Goal: Information Seeking & Learning: Learn about a topic

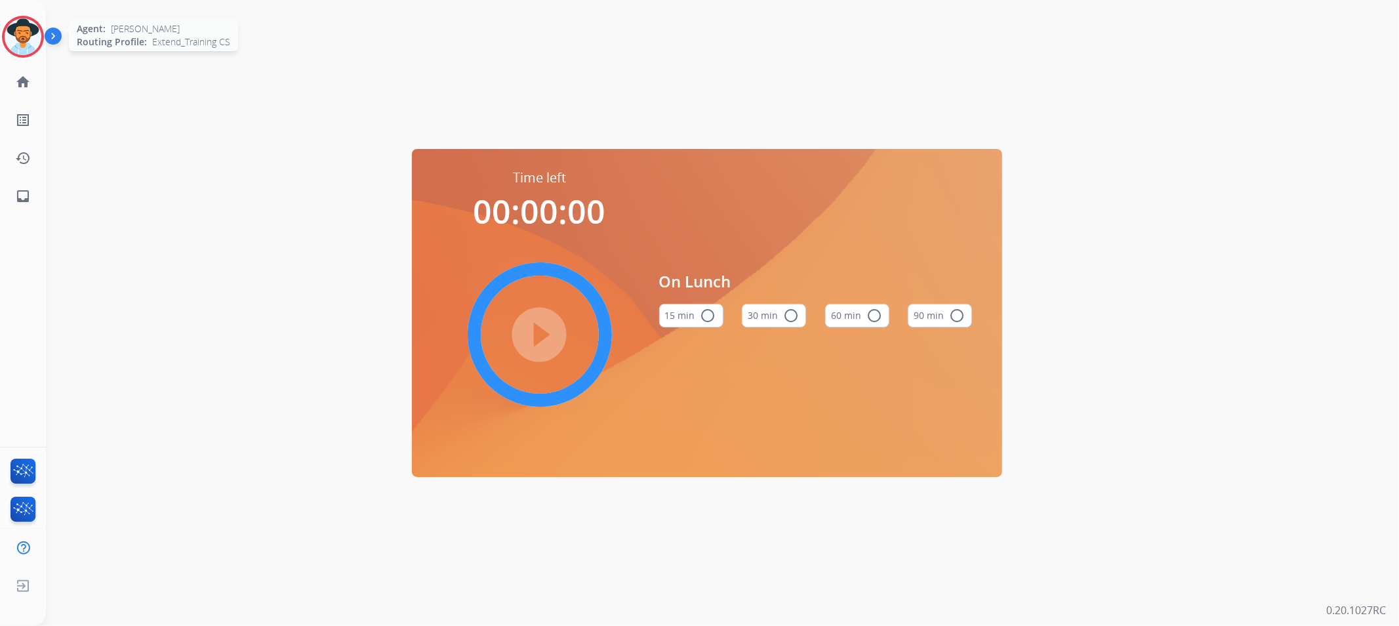
click at [15, 43] on img at bounding box center [23, 36] width 37 height 37
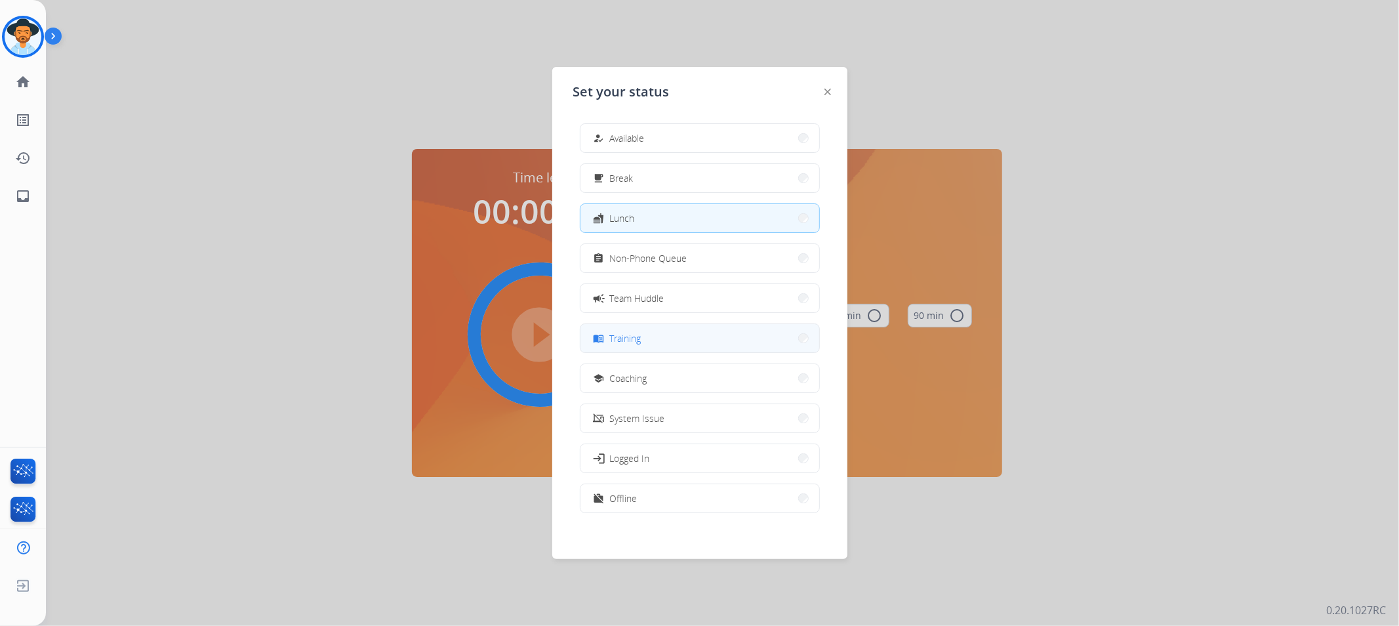
click at [737, 338] on button "menu_book Training" at bounding box center [700, 338] width 239 height 28
